Goal: Check status: Check status

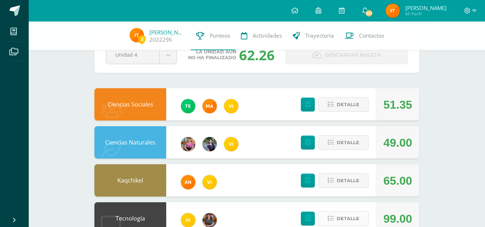
scroll to position [275, 0]
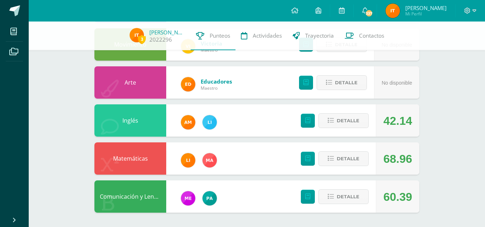
click at [131, 105] on div "Inglés" at bounding box center [130, 120] width 72 height 32
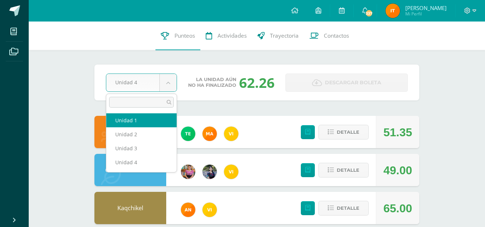
select select "Unidad 1"
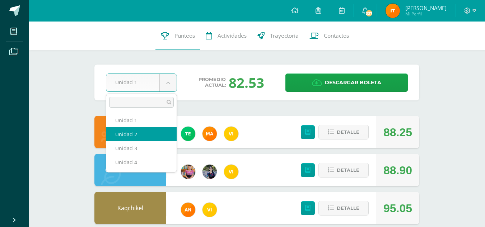
select select "Unidad 2"
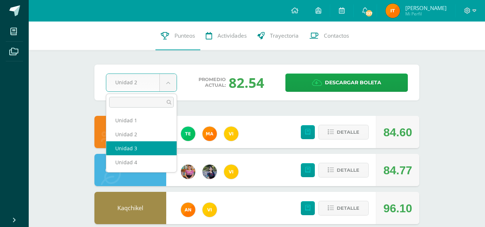
select select "Unidad 3"
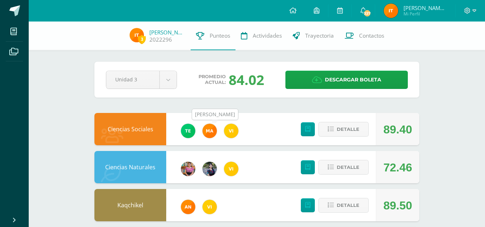
scroll to position [275, 0]
